Goal: Navigation & Orientation: Find specific page/section

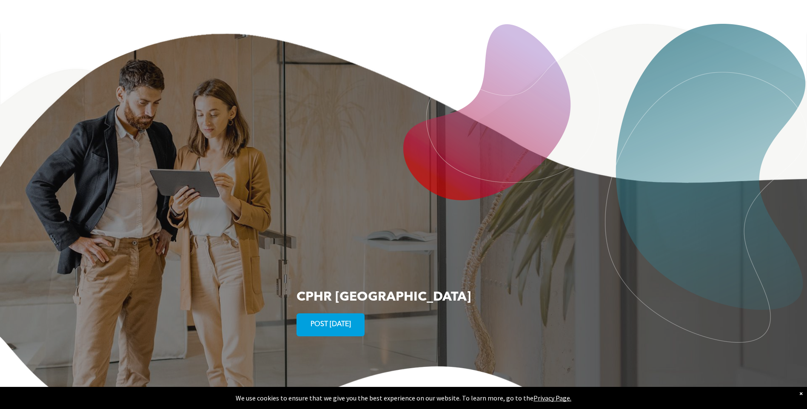
scroll to position [1614, 0]
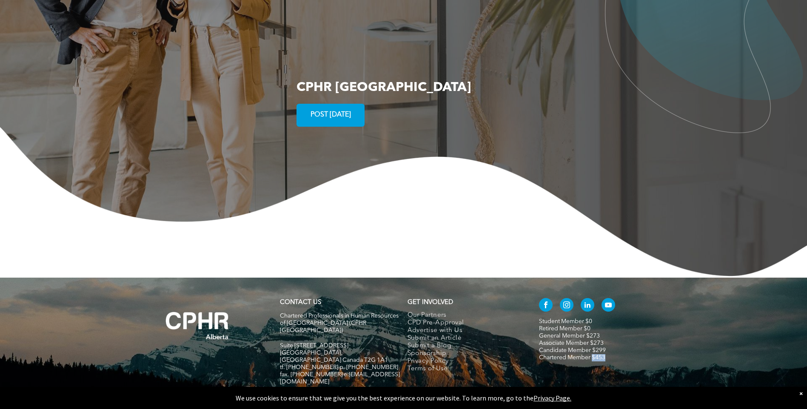
drag, startPoint x: 608, startPoint y: 324, endPoint x: 593, endPoint y: 325, distance: 15.3
click at [593, 354] on p "Chartered Member $453" at bounding box center [599, 357] width 120 height 7
drag, startPoint x: 593, startPoint y: 325, endPoint x: 697, endPoint y: 307, distance: 106.1
click at [697, 307] on div "CONTACT US Chartered Professionals in Human Resources of [GEOGRAPHIC_DATA] ([GE…" at bounding box center [403, 353] width 807 height 150
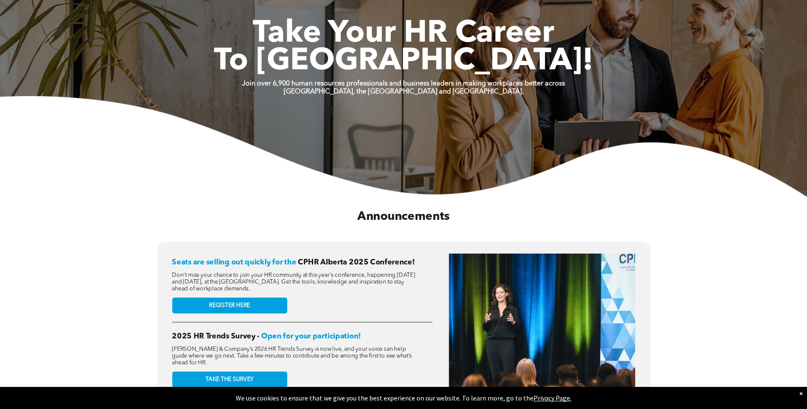
scroll to position [0, 0]
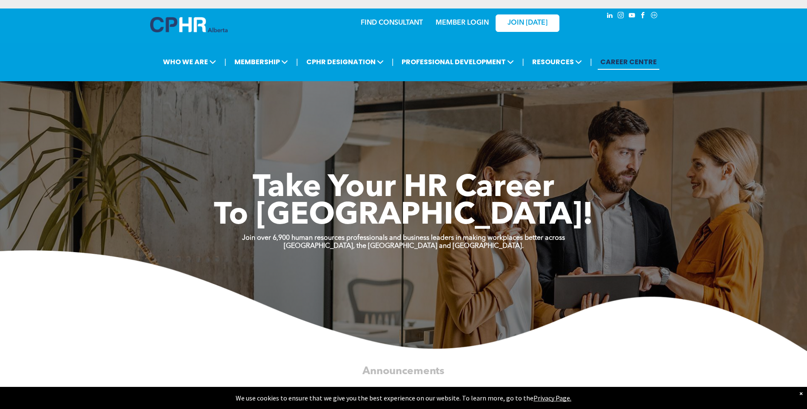
click at [479, 21] on link "MEMBER LOGIN" at bounding box center [462, 23] width 53 height 7
